Goal: Information Seeking & Learning: Learn about a topic

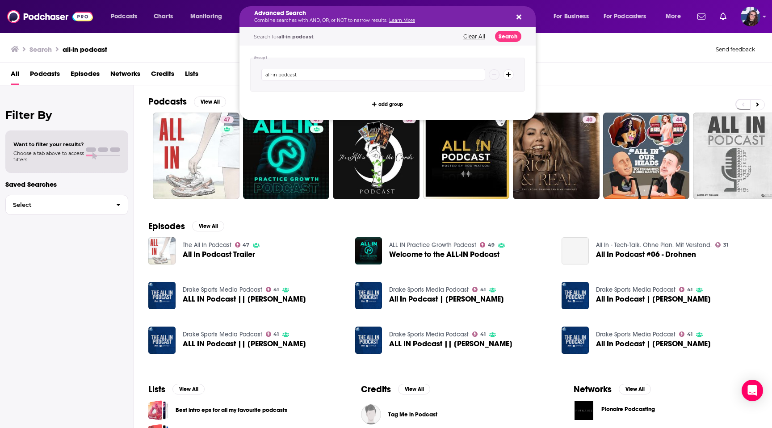
drag, startPoint x: 327, startPoint y: 18, endPoint x: 244, endPoint y: 17, distance: 83.5
click at [519, 15] on icon "Search podcasts, credits, & more..." at bounding box center [518, 17] width 5 height 5
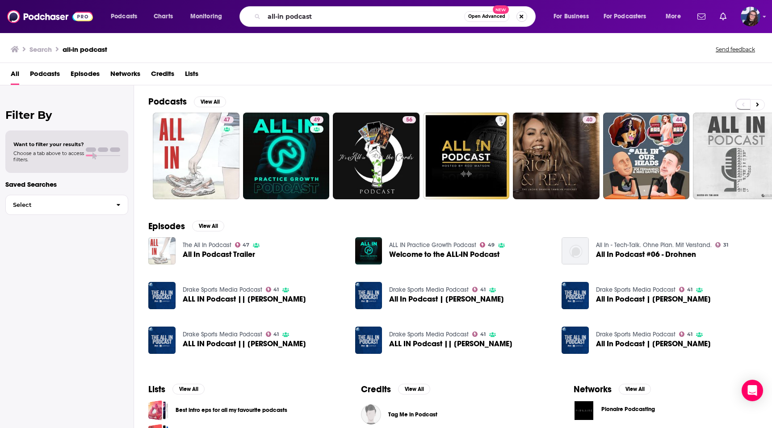
click at [526, 17] on button "Search podcasts, credits, & more..." at bounding box center [521, 16] width 11 height 11
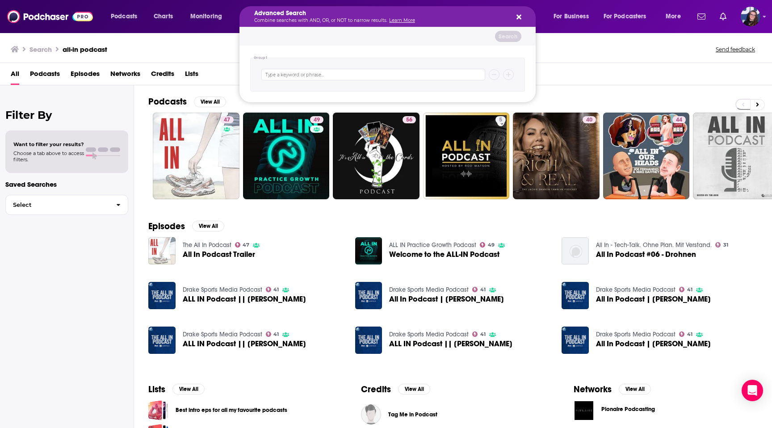
click at [520, 16] on icon "Search podcasts, credits, & more..." at bounding box center [518, 16] width 5 height 7
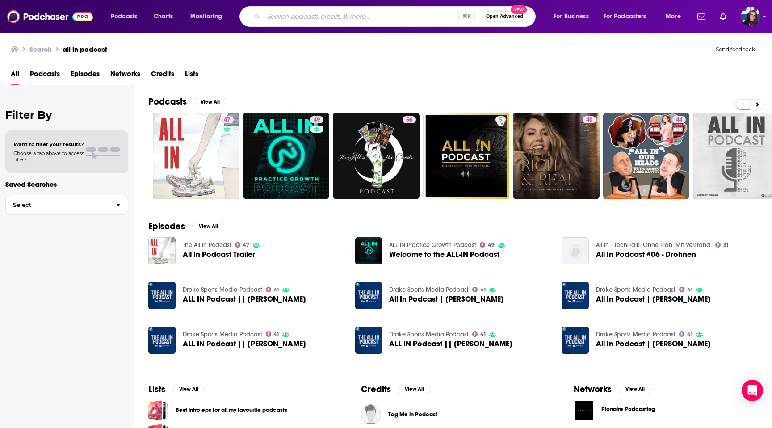
click at [360, 9] on div "⌘ K Open Advanced New" at bounding box center [387, 16] width 296 height 21
click at [340, 16] on input "Search podcasts, credits, & more..." at bounding box center [361, 16] width 194 height 14
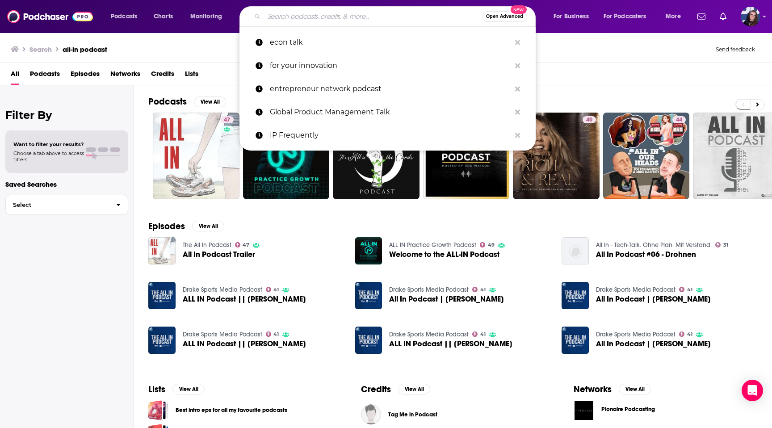
paste input "EconTalk"
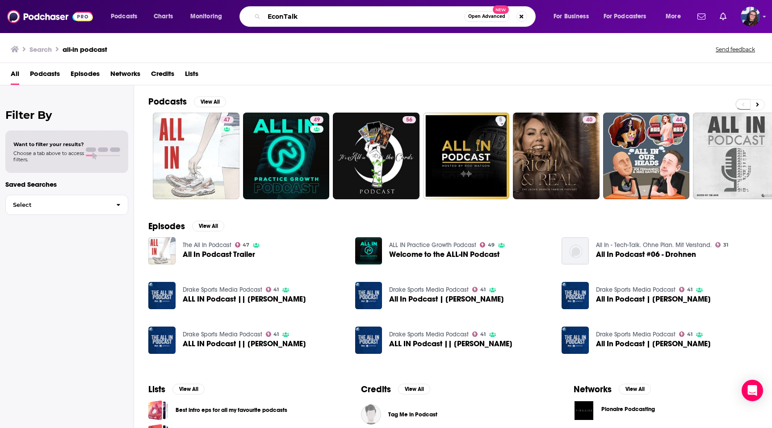
type input "EconTalk"
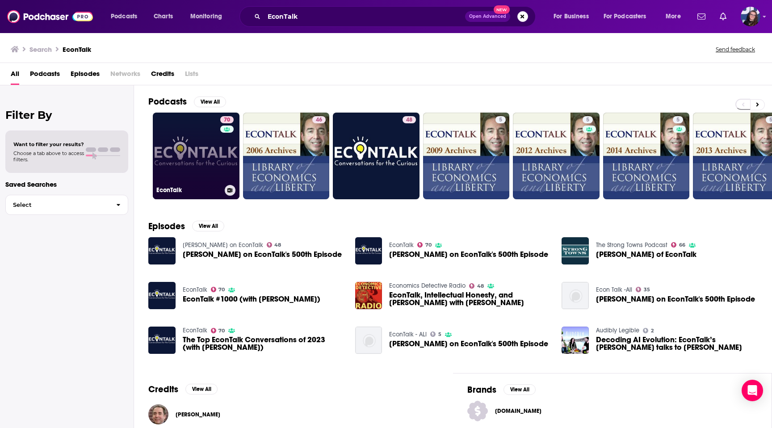
click at [196, 161] on link "70 EconTalk" at bounding box center [196, 156] width 87 height 87
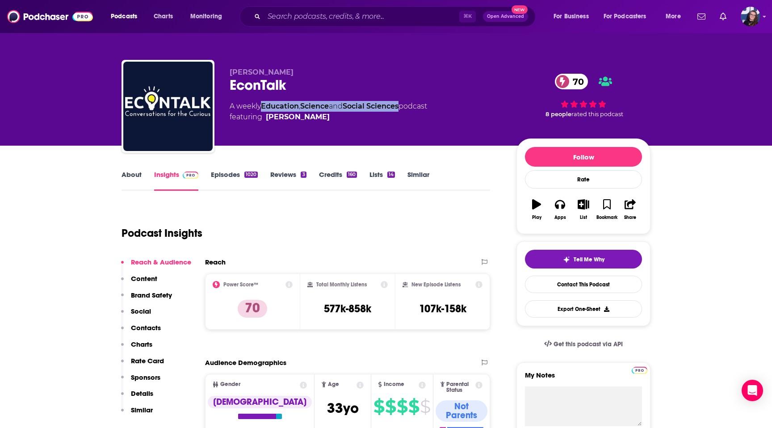
drag, startPoint x: 406, startPoint y: 105, endPoint x: 264, endPoint y: 108, distance: 141.6
click at [264, 108] on div "A weekly Education , Science and Social Sciences podcast featuring [PERSON_NAME]" at bounding box center [328, 111] width 197 height 21
copy div "Education , Science and Social Sciences"
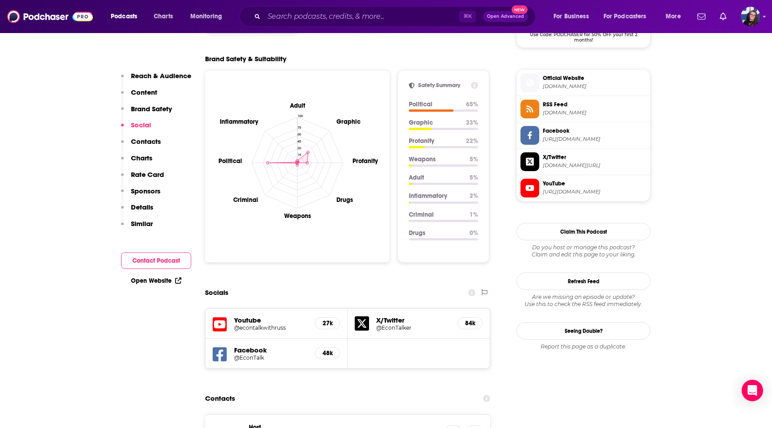
scroll to position [769, 0]
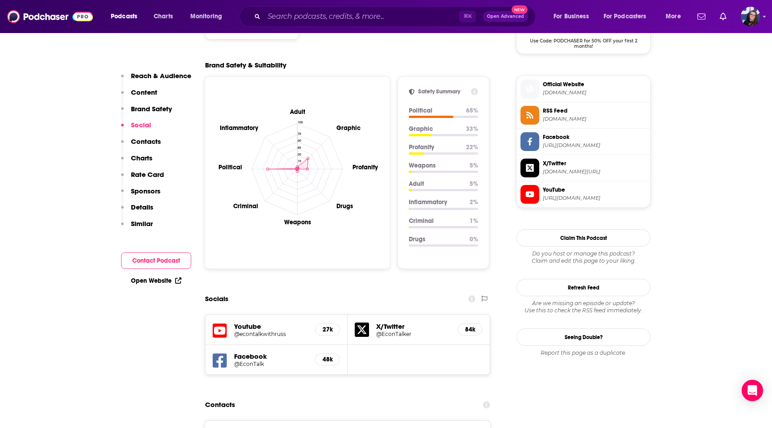
click at [556, 138] on span "Facebook" at bounding box center [595, 137] width 104 height 8
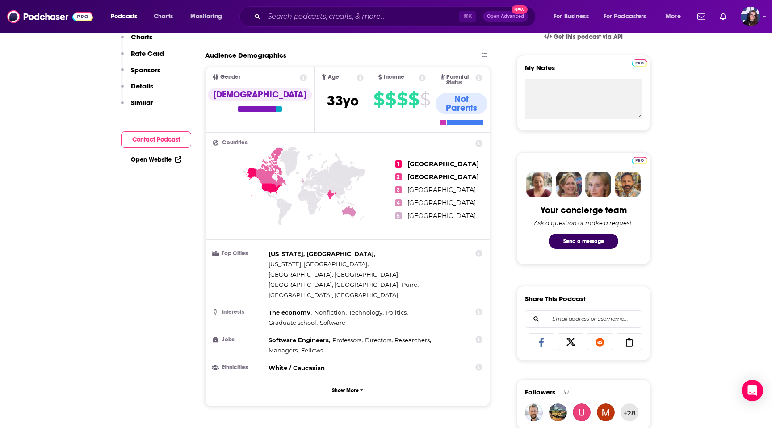
scroll to position [0, 0]
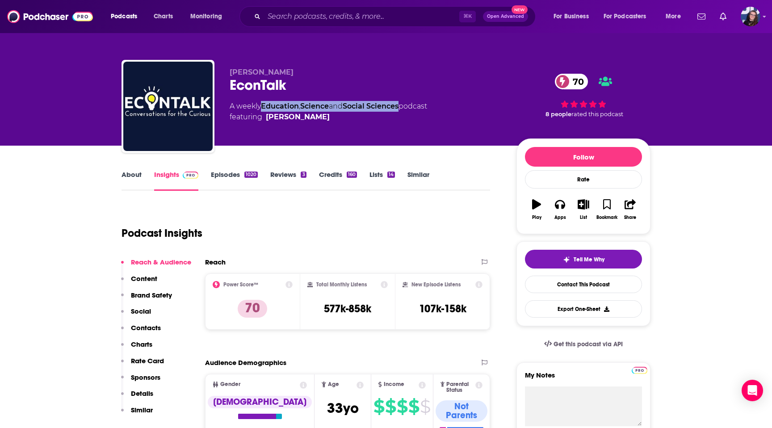
copy div "Education , Science and Social Sciences"
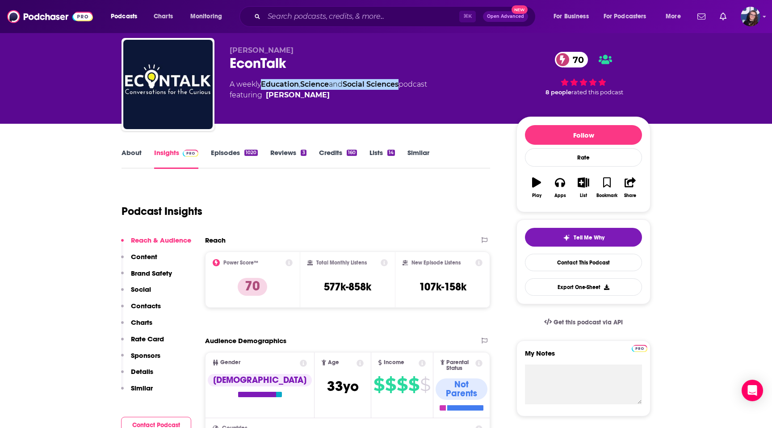
scroll to position [23, 0]
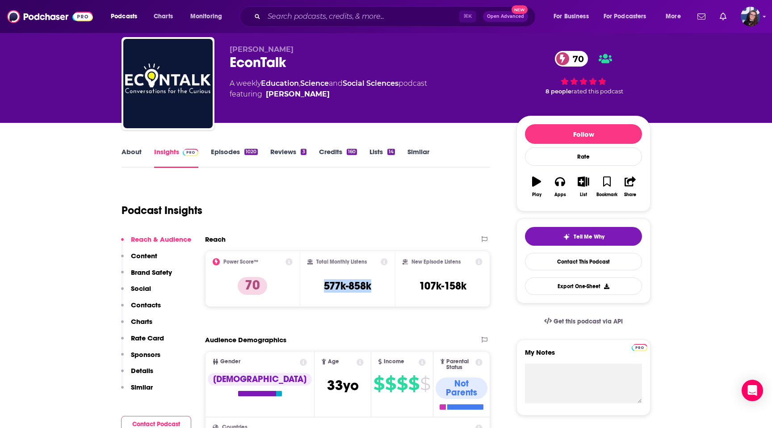
drag, startPoint x: 376, startPoint y: 282, endPoint x: 308, endPoint y: 282, distance: 67.4
click at [308, 283] on div "Total Monthly Listens 577k-858k" at bounding box center [347, 278] width 81 height 41
copy h3 "577k-858k"
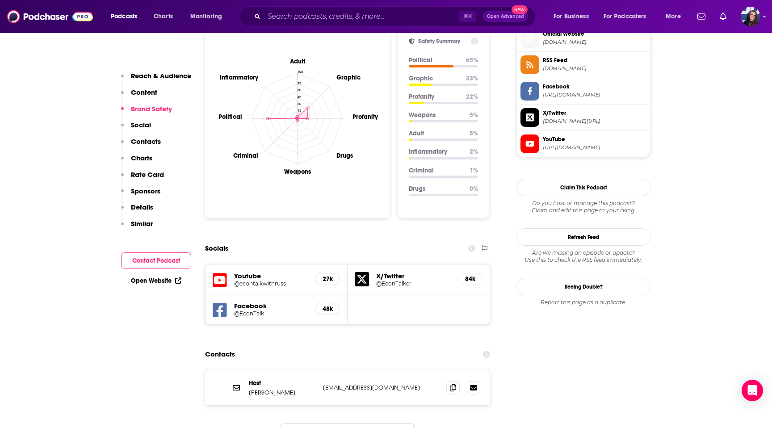
scroll to position [827, 0]
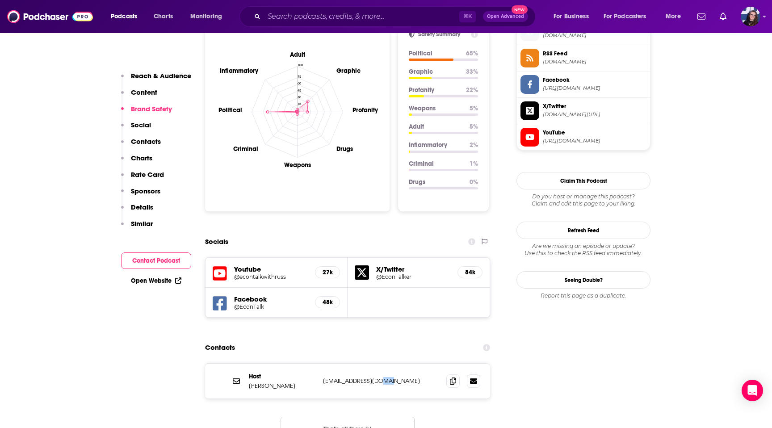
drag, startPoint x: 392, startPoint y: 338, endPoint x: 371, endPoint y: 335, distance: 21.2
click at [371, 364] on div "Host [PERSON_NAME] [EMAIL_ADDRESS][DOMAIN_NAME] [EMAIL_ADDRESS][DOMAIN_NAME]" at bounding box center [347, 381] width 285 height 35
copy p "[EMAIL_ADDRESS][DOMAIN_NAME]"
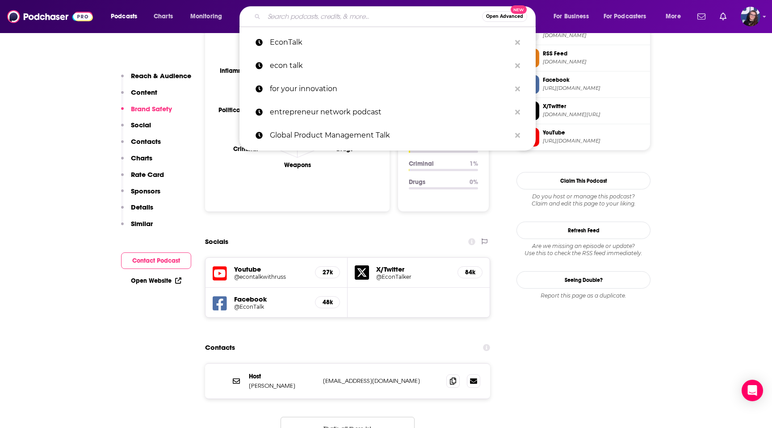
click at [329, 17] on input "Search podcasts, credits, & more..." at bounding box center [373, 16] width 218 height 14
paste input "Understanding IP Matters"
type input "Understanding IP Matters"
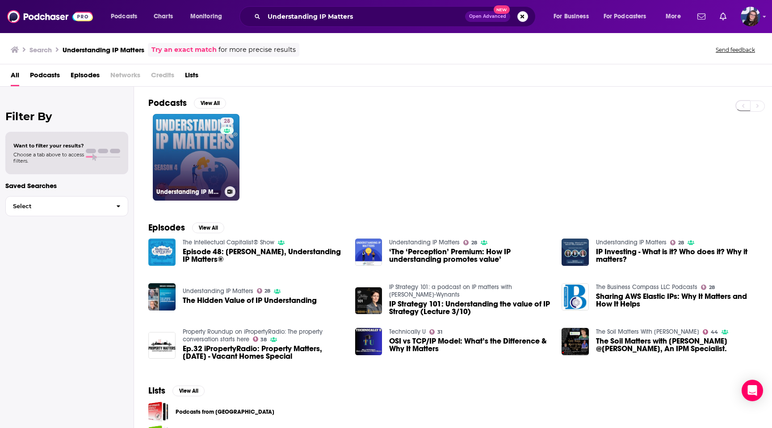
click at [208, 150] on link "28 Understanding IP Matters" at bounding box center [196, 157] width 87 height 87
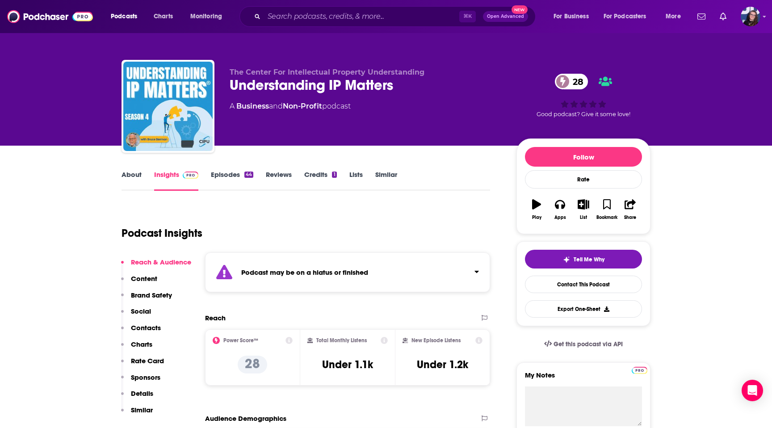
click at [229, 173] on link "Episodes 44" at bounding box center [232, 180] width 42 height 21
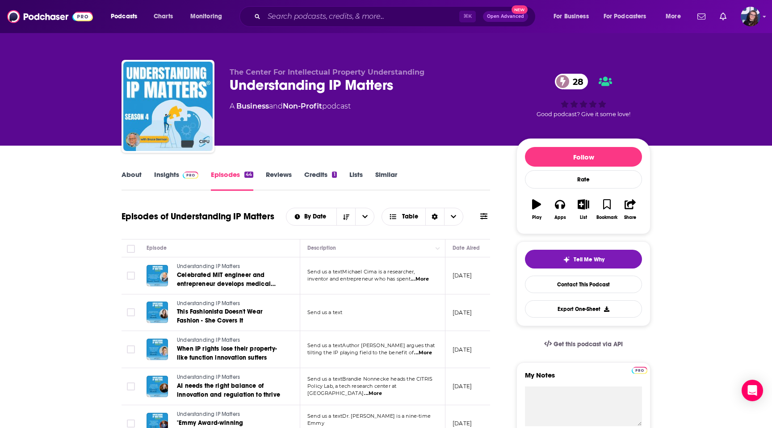
click at [183, 176] on img at bounding box center [191, 174] width 16 height 7
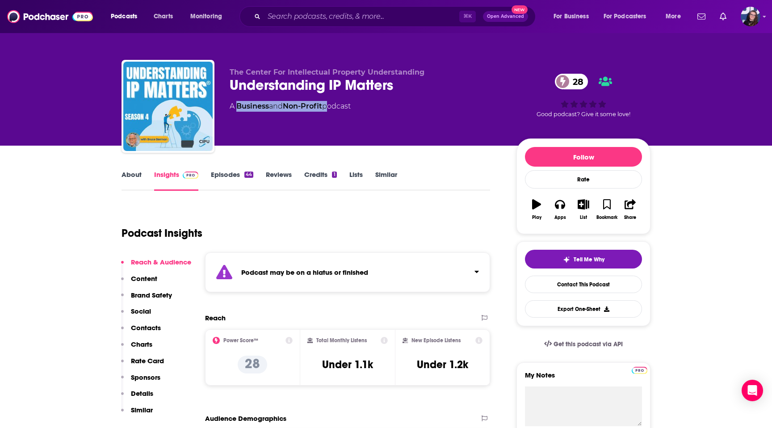
drag, startPoint x: 327, startPoint y: 107, endPoint x: 237, endPoint y: 106, distance: 89.8
click at [237, 106] on div "A Business and Non-Profit podcast" at bounding box center [290, 106] width 121 height 11
copy div "Business and Non-Profit"
click at [230, 176] on link "Episodes 44" at bounding box center [232, 180] width 42 height 21
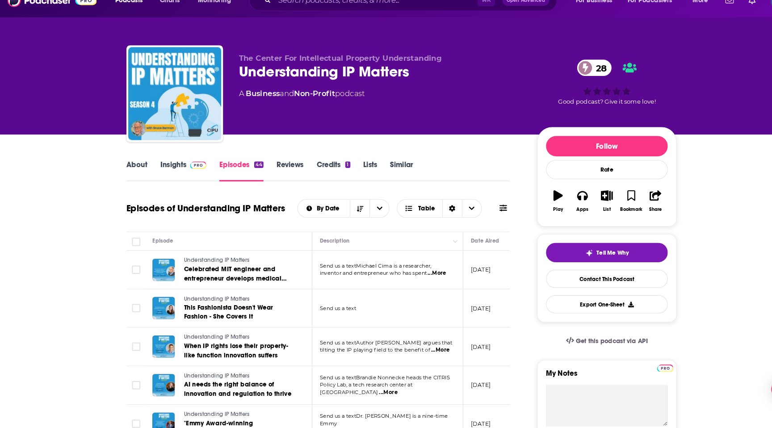
scroll to position [8, 0]
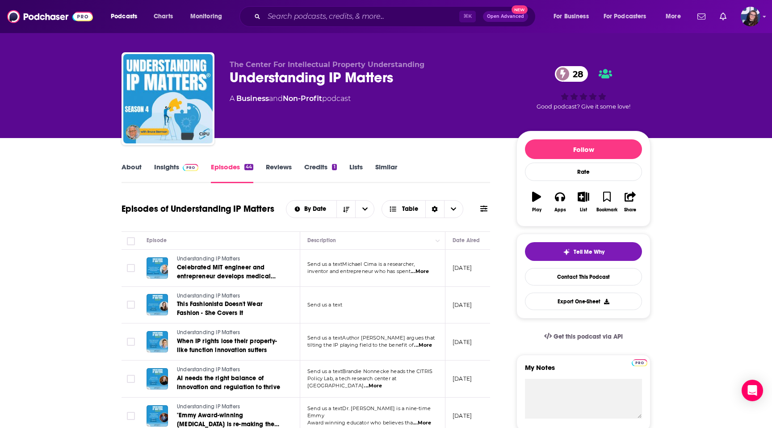
click at [314, 58] on div "The Center For Intellectual Property Understanding Understanding IP Matters 28 …" at bounding box center [385, 100] width 529 height 96
click at [312, 25] on div "⌘ K Open Advanced New" at bounding box center [387, 16] width 296 height 21
click at [313, 17] on input "Search podcasts, credits, & more..." at bounding box center [361, 16] width 195 height 14
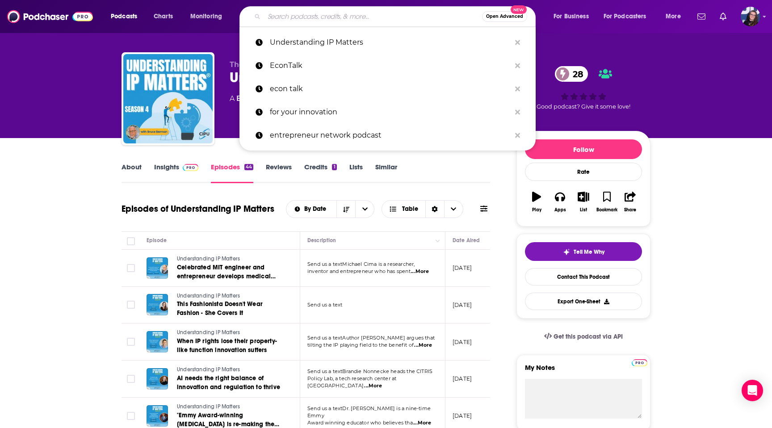
paste input "Talking Trade"
type input "Talking Trade"
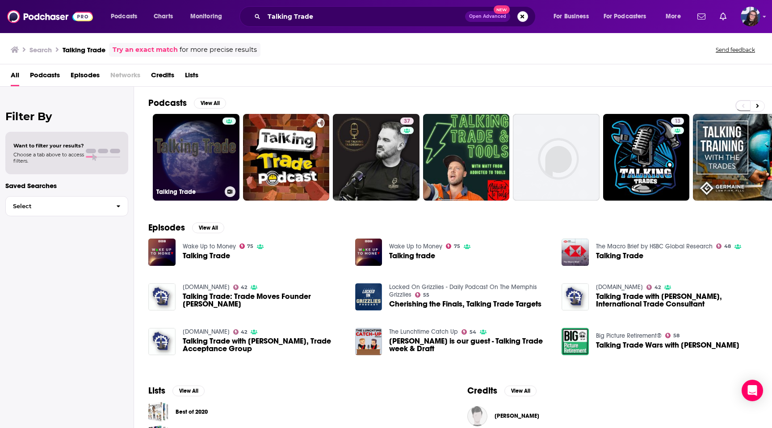
click at [190, 151] on link "Talking Trade" at bounding box center [196, 157] width 87 height 87
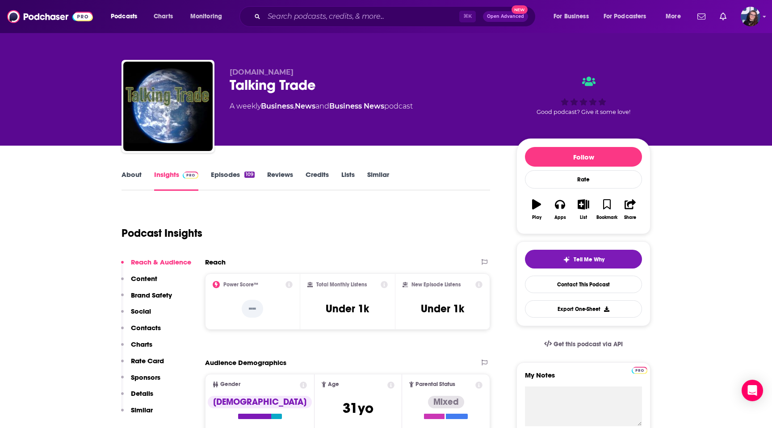
click at [238, 171] on link "Episodes 109" at bounding box center [233, 180] width 44 height 21
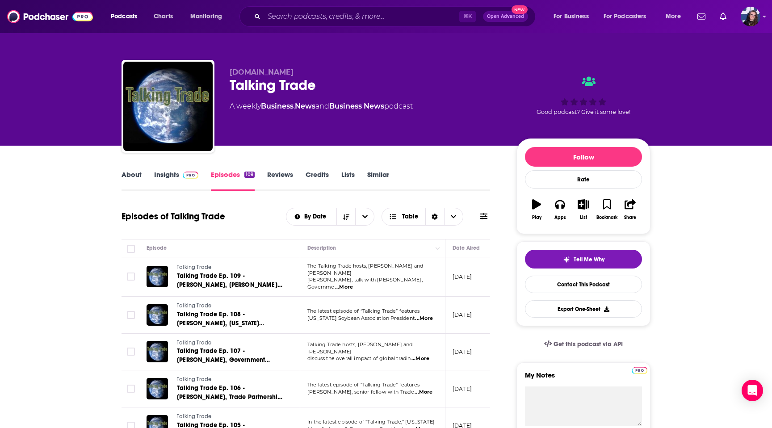
scroll to position [0, 0]
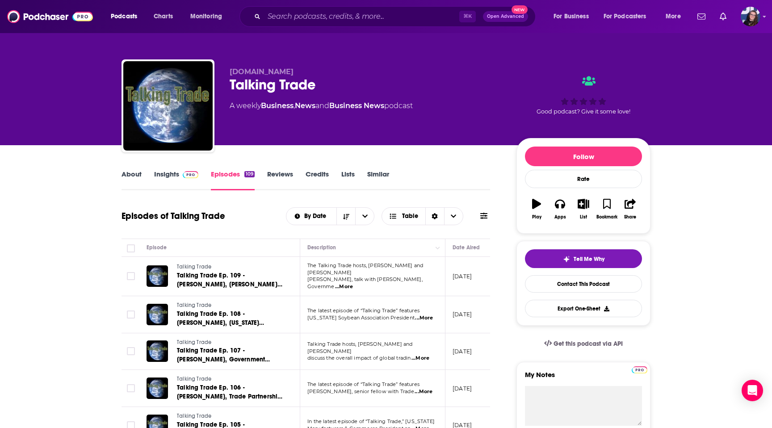
click at [170, 176] on link "Insights" at bounding box center [176, 180] width 44 height 21
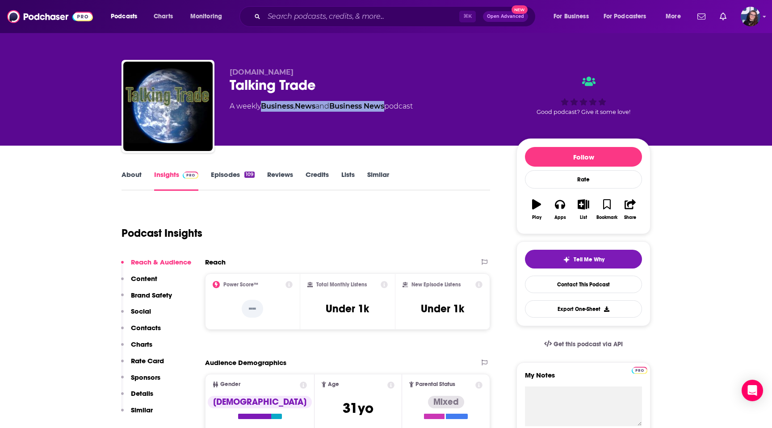
drag, startPoint x: 393, startPoint y: 107, endPoint x: 264, endPoint y: 107, distance: 128.2
click at [264, 107] on div "A weekly Business , News and Business News podcast" at bounding box center [321, 106] width 183 height 11
copy div "Business , News and Business News"
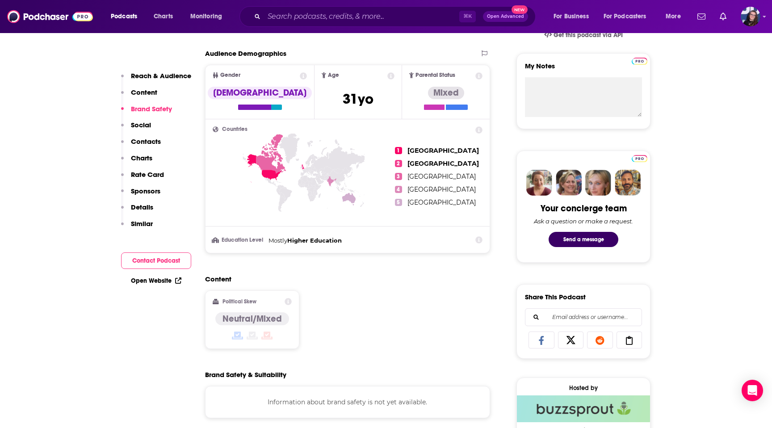
scroll to position [86, 0]
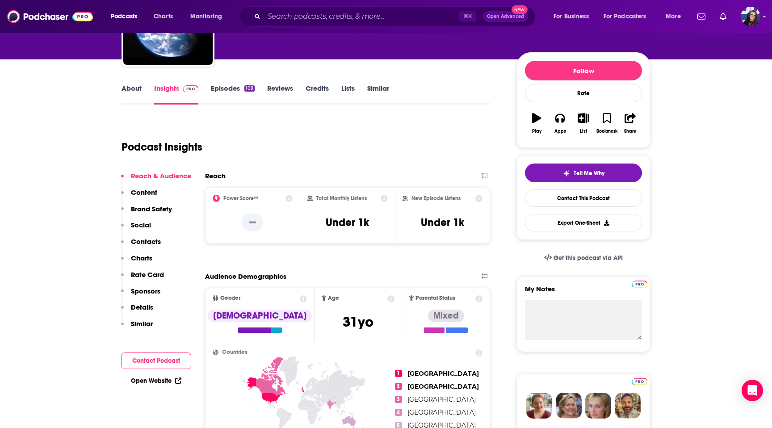
click at [134, 88] on link "About" at bounding box center [131, 94] width 20 height 21
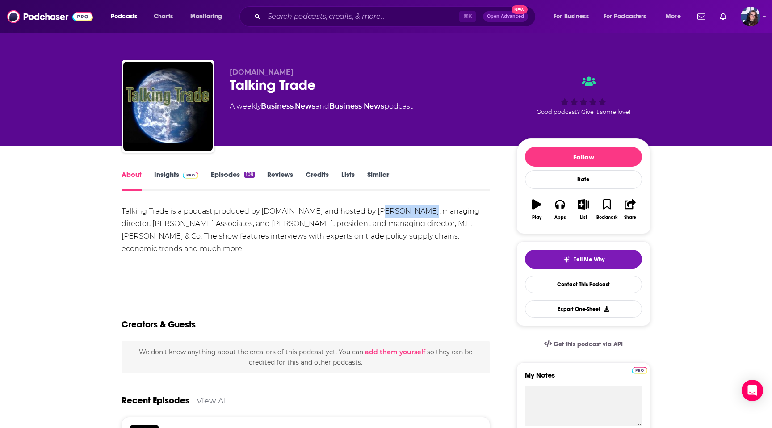
drag, startPoint x: 377, startPoint y: 212, endPoint x: 418, endPoint y: 213, distance: 40.2
click at [418, 213] on div "Talking Trade is a podcast produced by [DOMAIN_NAME] and hosted by [PERSON_NAME…" at bounding box center [305, 230] width 368 height 50
copy div "[PERSON_NAME]"
click at [321, 14] on input "Search podcasts, credits, & more..." at bounding box center [361, 16] width 195 height 14
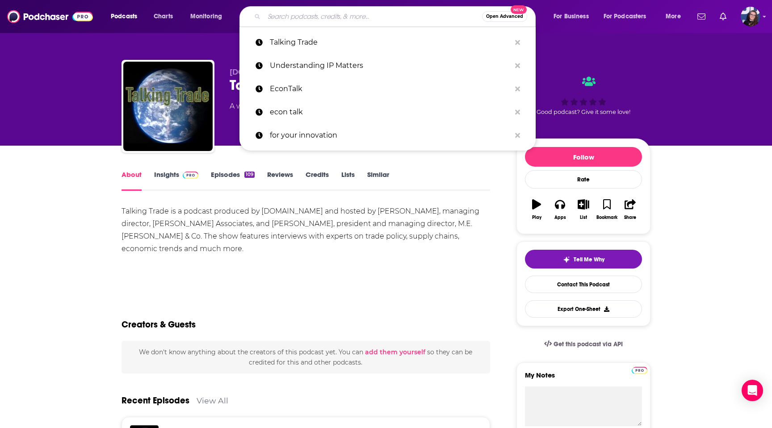
paste input "InventRightTV Podcast"
type input "InventRightTV Podcast"
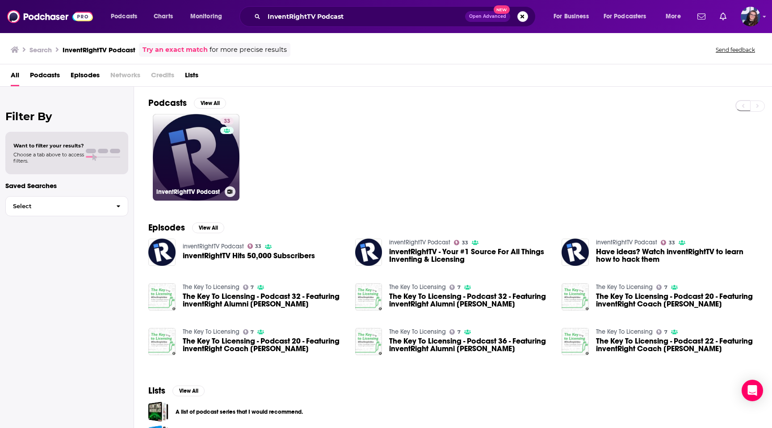
click at [206, 163] on link "33 inventRightTV Podcast" at bounding box center [196, 157] width 87 height 87
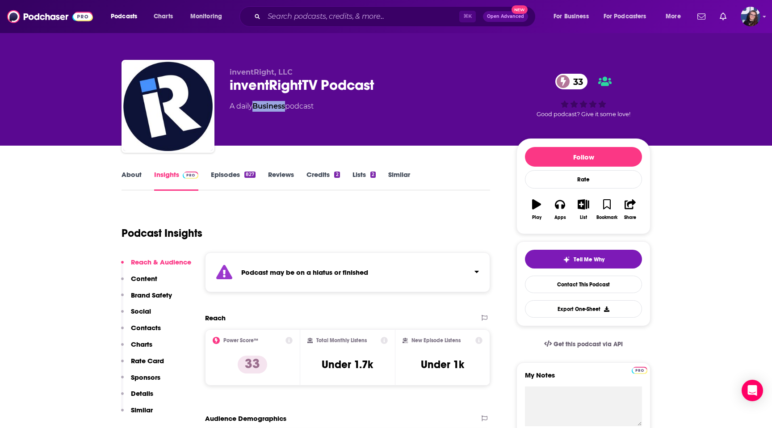
drag, startPoint x: 288, startPoint y: 108, endPoint x: 255, endPoint y: 109, distance: 32.2
click at [255, 109] on div "A daily Business podcast" at bounding box center [272, 106] width 84 height 11
copy link "Business"
click at [233, 172] on link "Episodes 827" at bounding box center [233, 180] width 45 height 21
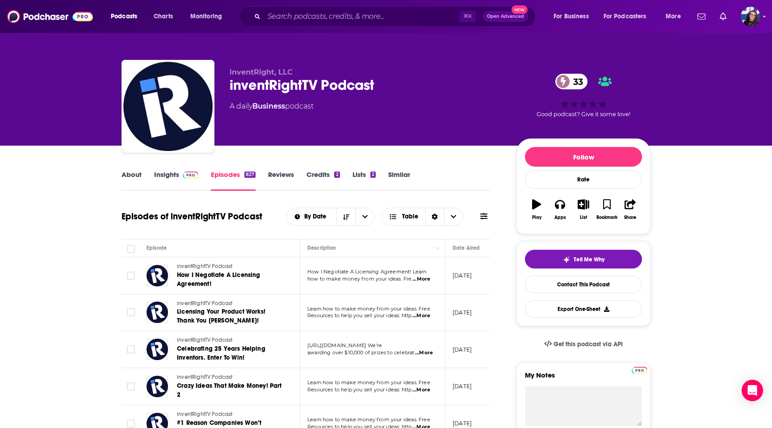
click at [170, 179] on link "Insights" at bounding box center [176, 180] width 44 height 21
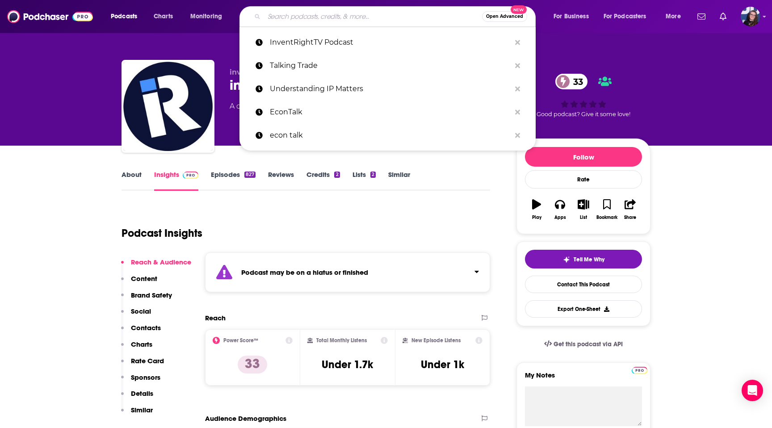
click at [288, 18] on input "Search podcasts, credits, & more..." at bounding box center [373, 16] width 218 height 14
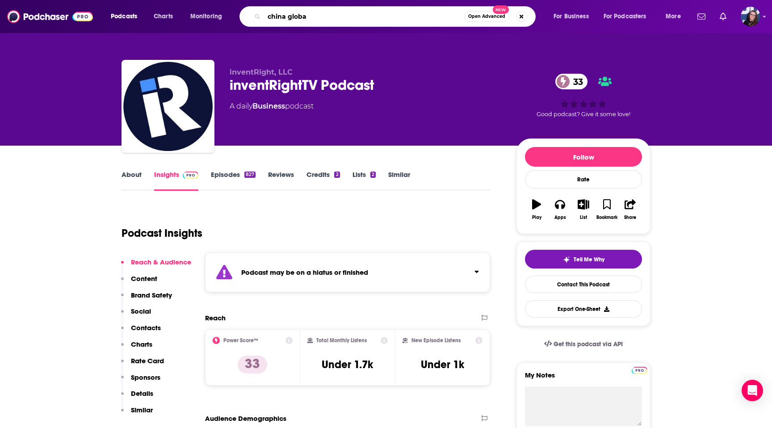
type input "china global"
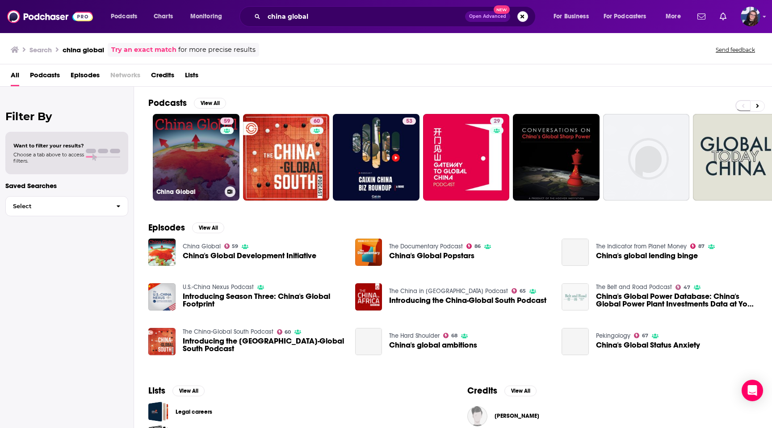
click at [196, 170] on link "59 China Global" at bounding box center [196, 157] width 87 height 87
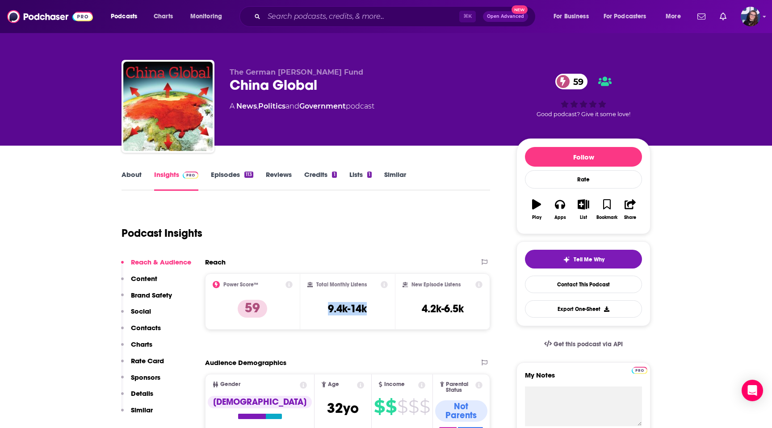
drag, startPoint x: 369, startPoint y: 307, endPoint x: 322, endPoint y: 308, distance: 47.8
click at [322, 308] on div "Total Monthly Listens 9.4k-14k" at bounding box center [347, 301] width 81 height 41
copy h3 "9.4k-14k"
click at [213, 170] on link "Episodes 113" at bounding box center [232, 180] width 42 height 21
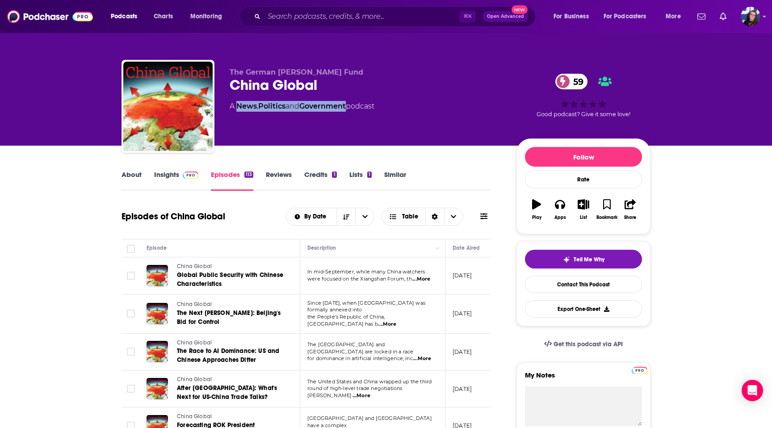
drag, startPoint x: 351, startPoint y: 106, endPoint x: 239, endPoint y: 108, distance: 112.1
click at [239, 108] on div "A News , Politics and Government podcast" at bounding box center [302, 106] width 145 height 11
click at [177, 171] on link "Insights" at bounding box center [176, 180] width 44 height 21
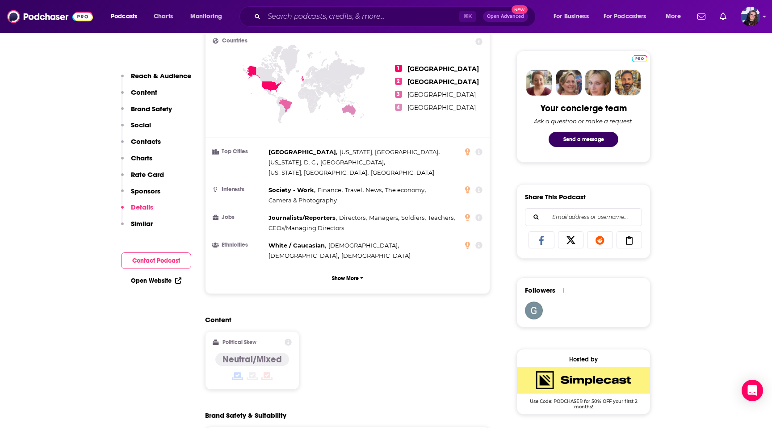
scroll to position [151, 0]
